Goal: Information Seeking & Learning: Learn about a topic

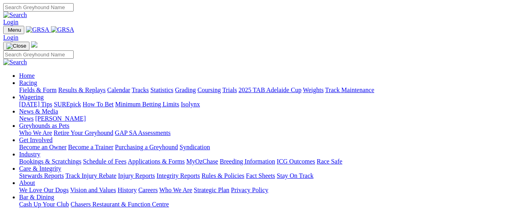
click at [37, 80] on link "Racing" at bounding box center [28, 83] width 18 height 7
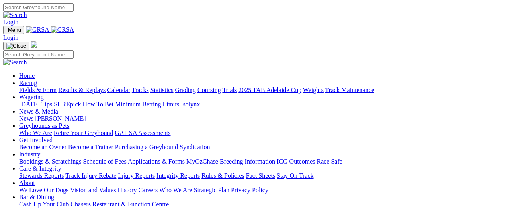
click at [37, 80] on link "Racing" at bounding box center [28, 83] width 18 height 7
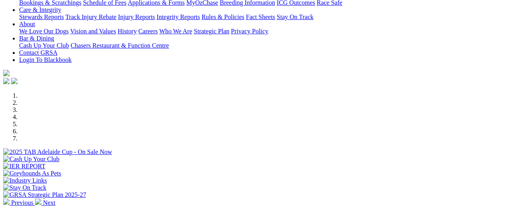
scroll to position [199, 0]
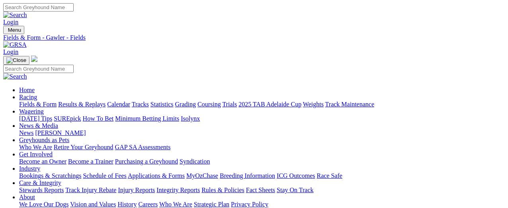
click at [35, 101] on link "Fields & Form" at bounding box center [37, 104] width 37 height 7
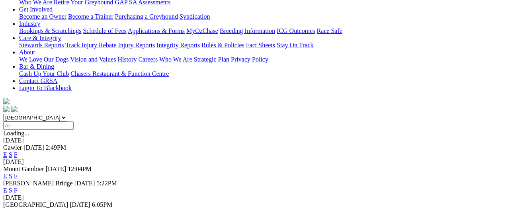
scroll to position [159, 0]
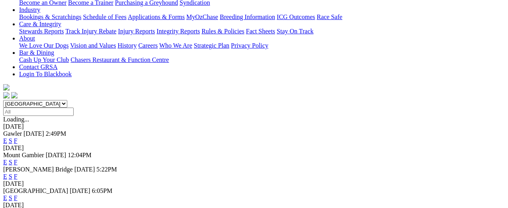
click at [18, 195] on link "F" at bounding box center [16, 198] width 4 height 7
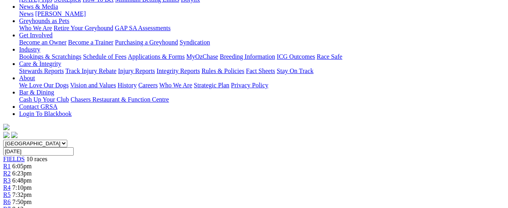
scroll to position [159, 0]
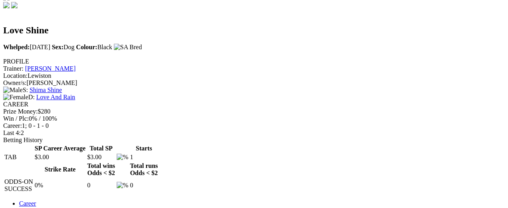
scroll to position [119, 0]
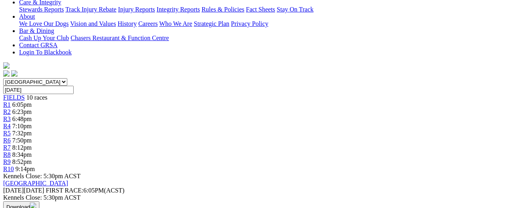
scroll to position [199, 0]
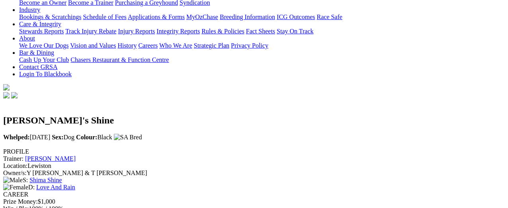
scroll to position [80, 0]
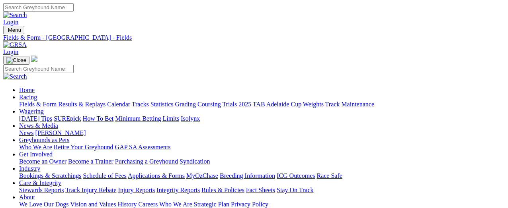
click at [35, 101] on link "Fields & Form" at bounding box center [37, 104] width 37 height 7
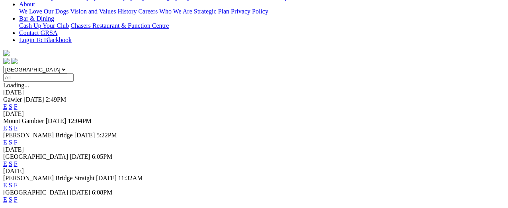
scroll to position [199, 0]
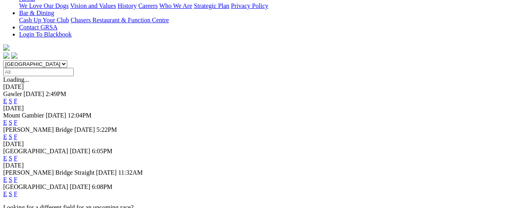
click at [18, 191] on link "F" at bounding box center [16, 194] width 4 height 7
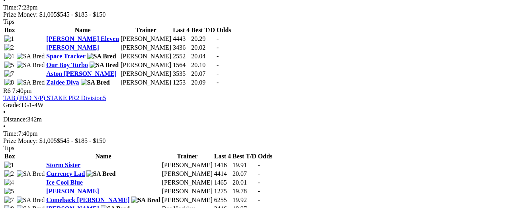
scroll to position [955, 0]
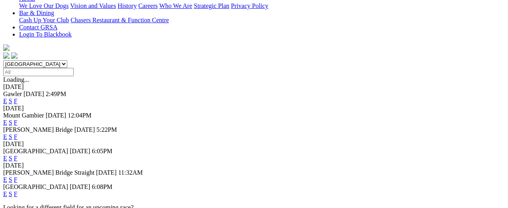
scroll to position [239, 0]
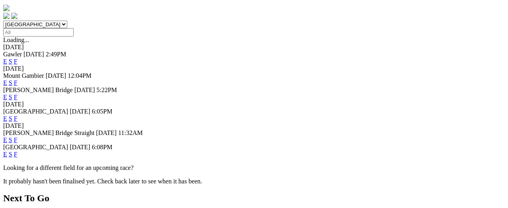
click at [18, 151] on link "F" at bounding box center [16, 154] width 4 height 7
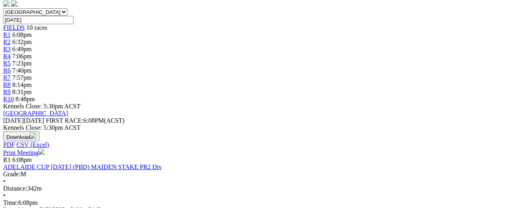
scroll to position [358, 0]
